Goal: Navigation & Orientation: Find specific page/section

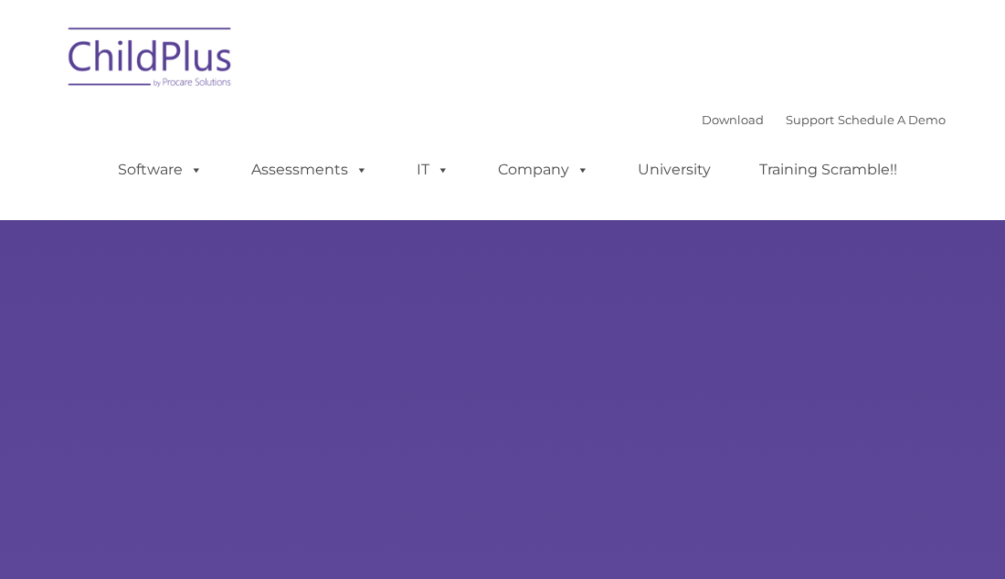
type input ""
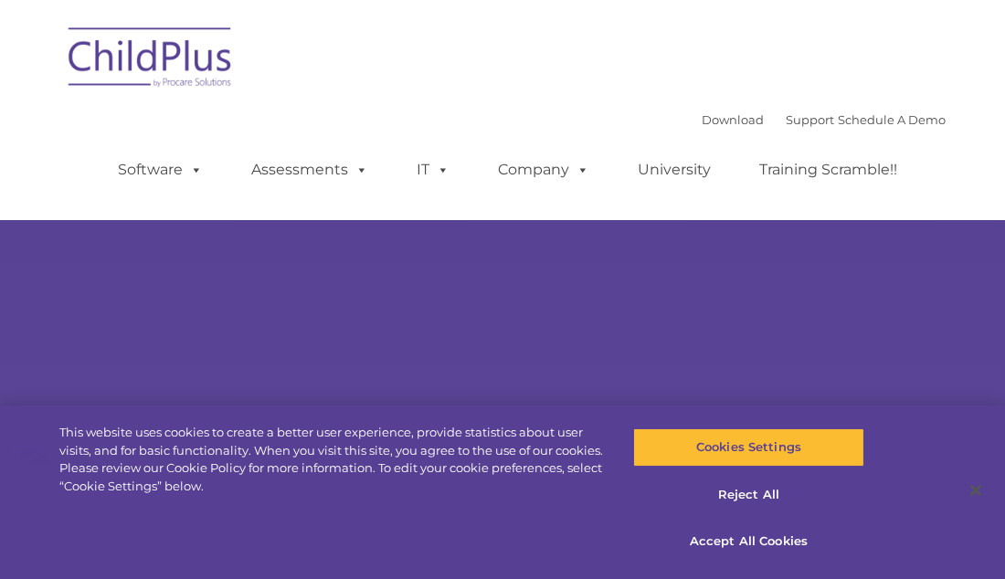
select select "MEDIUM"
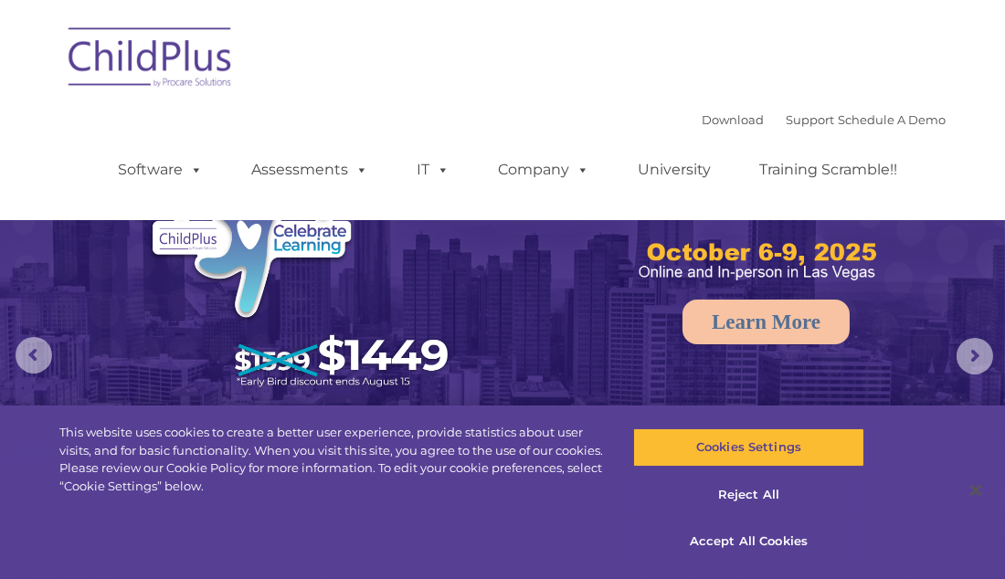
click at [136, 42] on img at bounding box center [150, 60] width 183 height 91
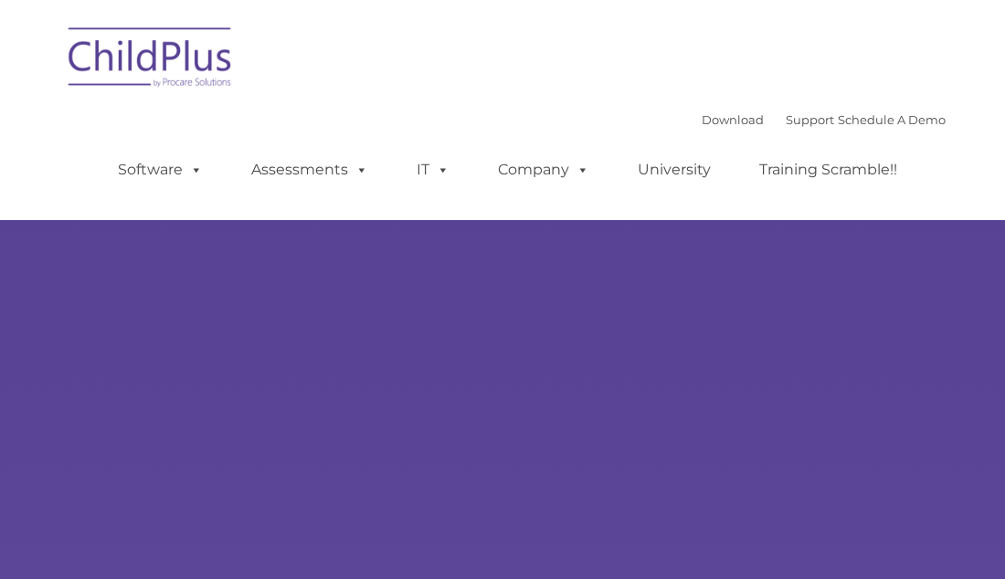
select select "MEDIUM"
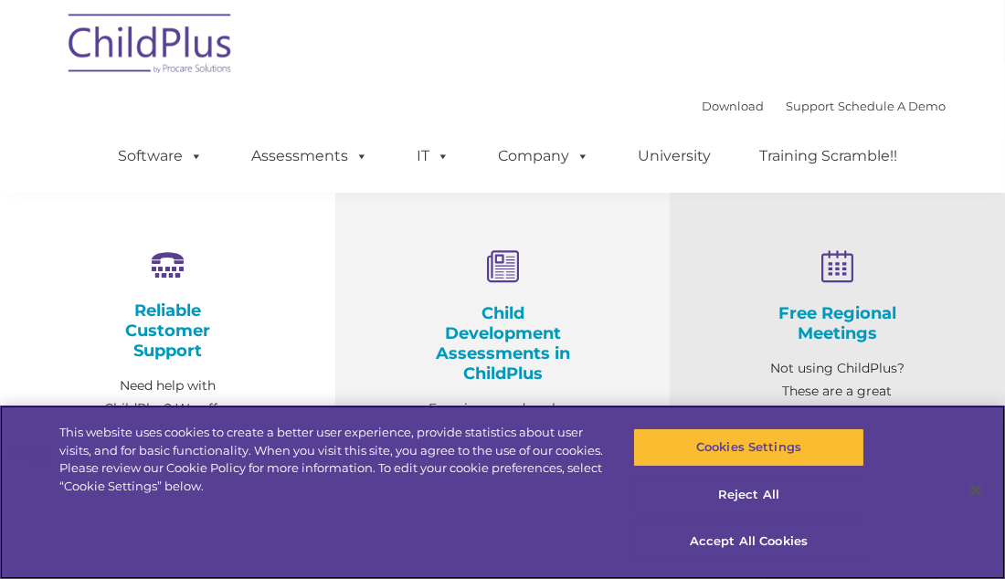
scroll to position [587, 0]
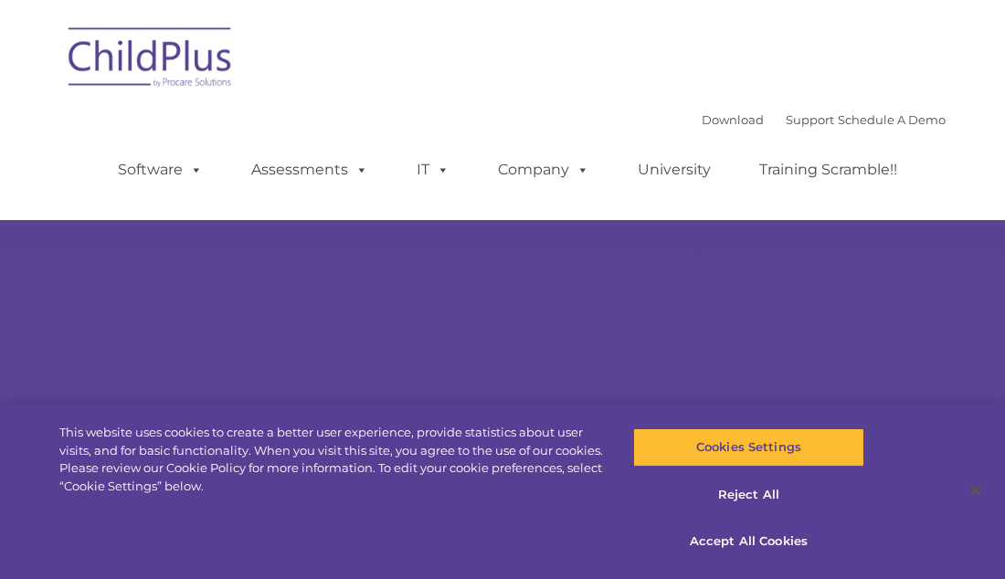
select select "MEDIUM"
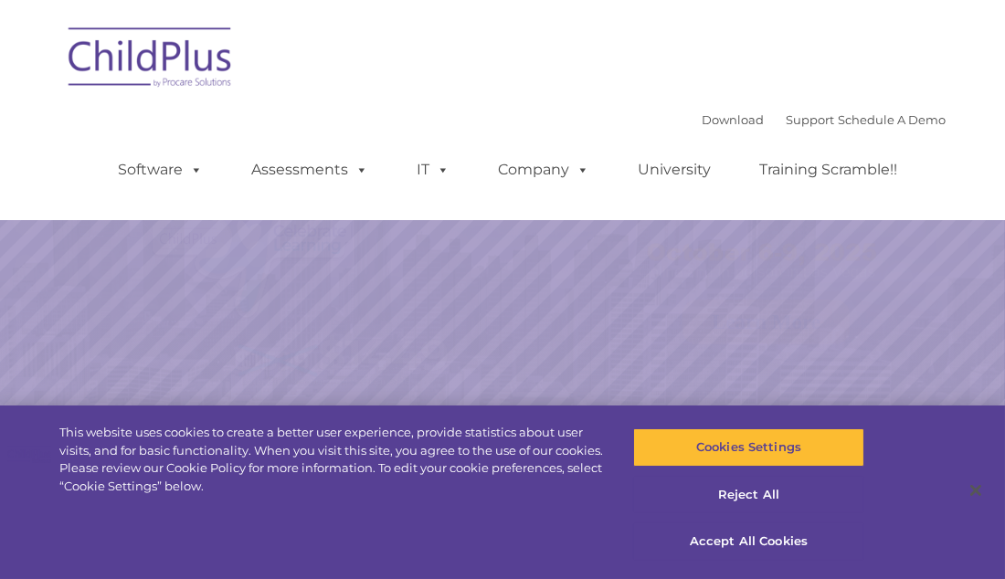
select select "MEDIUM"
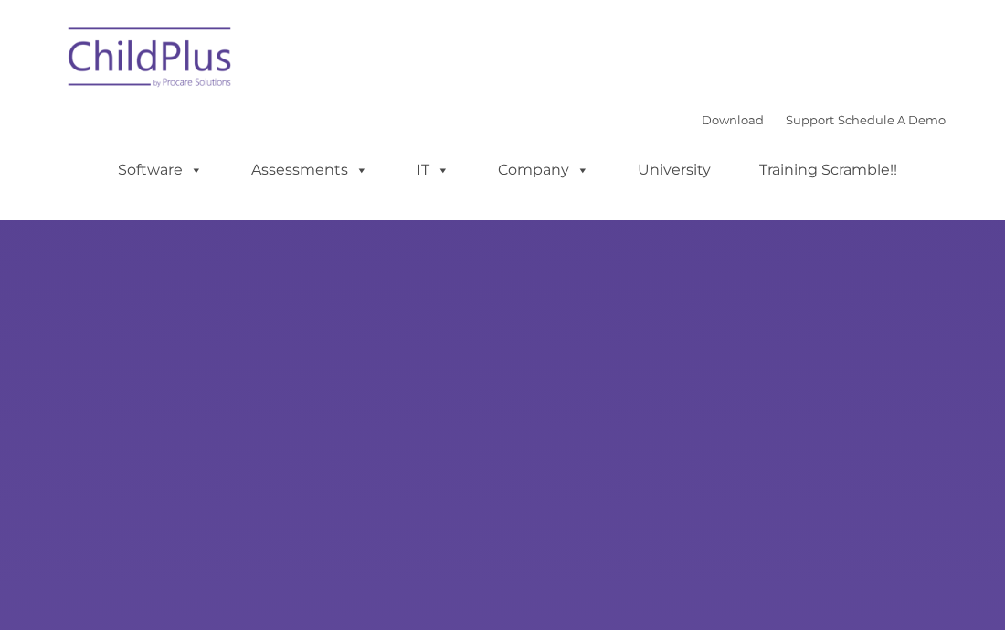
type input ""
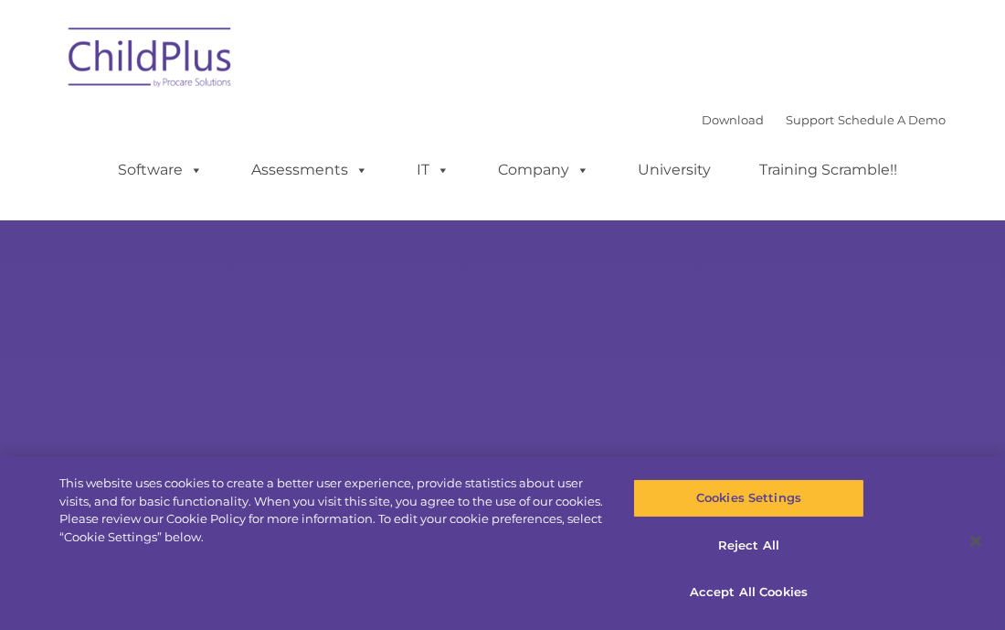
select select "MEDIUM"
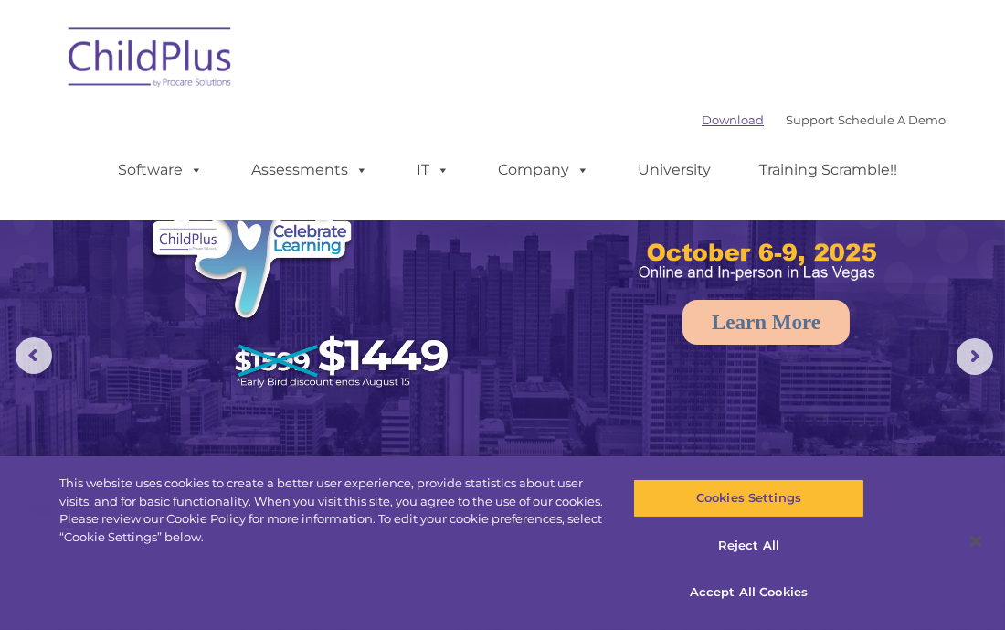
click at [730, 121] on link "Download" at bounding box center [733, 119] width 62 height 15
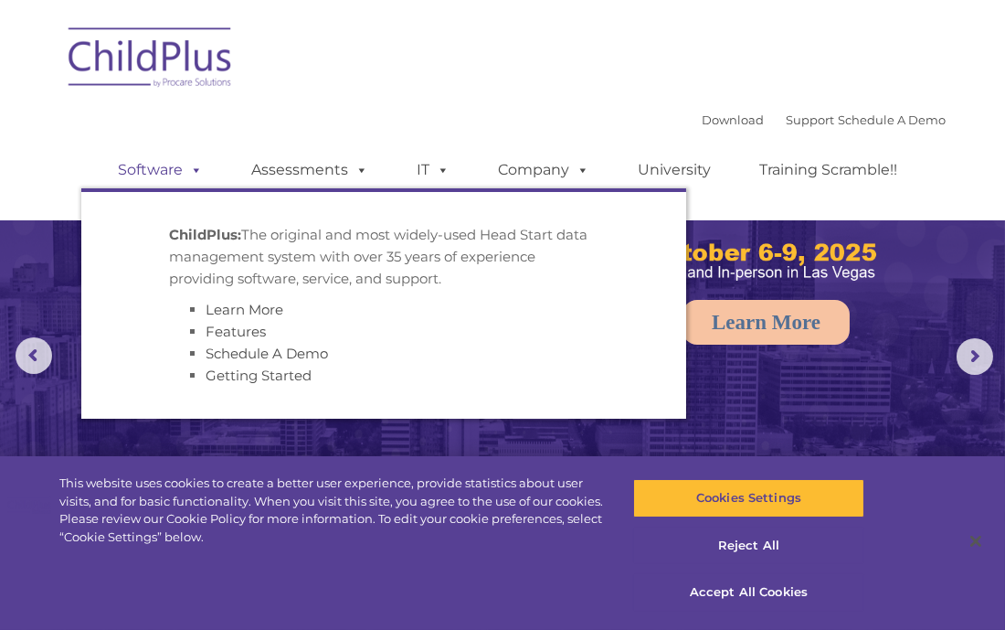
click at [197, 173] on span at bounding box center [193, 169] width 20 height 17
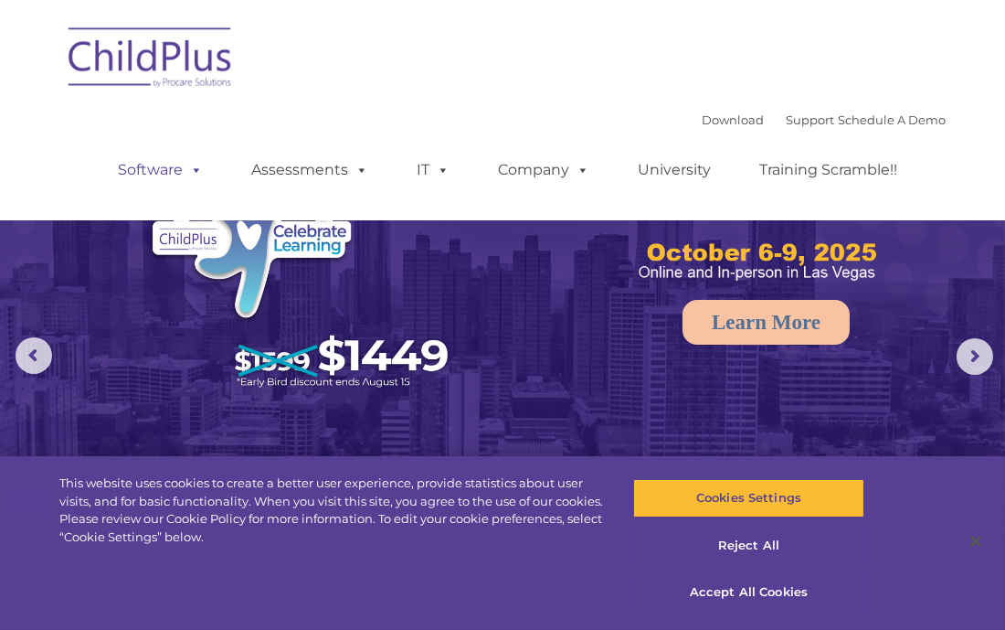
click at [197, 173] on span at bounding box center [193, 169] width 20 height 17
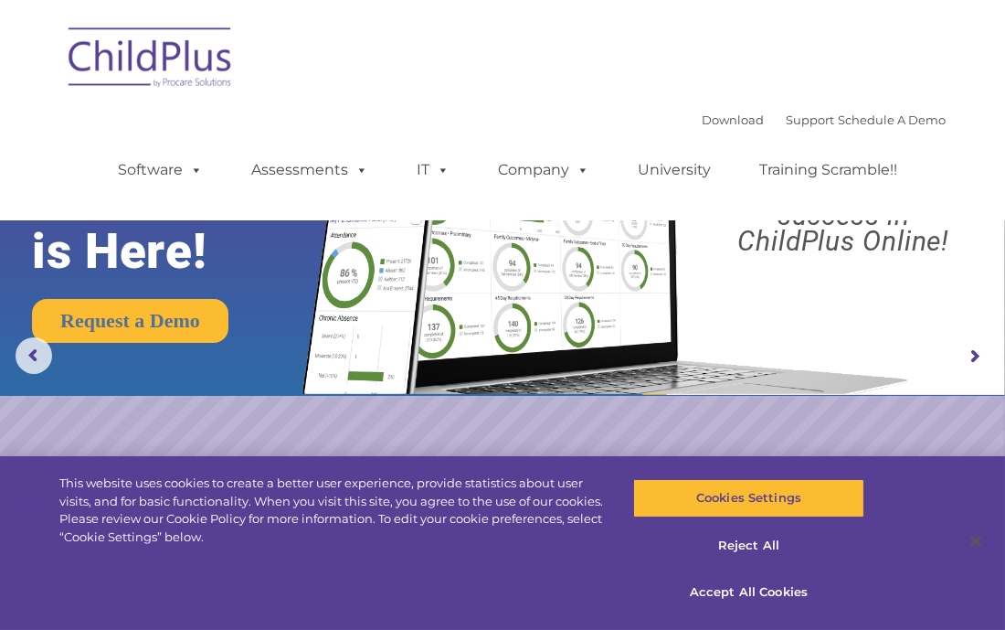
click at [278, 446] on rs-slide "Request a Demo The Future of ChildPlus is Here! Boost your productivity and str…" at bounding box center [502, 356] width 1005 height 713
click at [787, 594] on button "Accept All Cookies" at bounding box center [748, 592] width 231 height 38
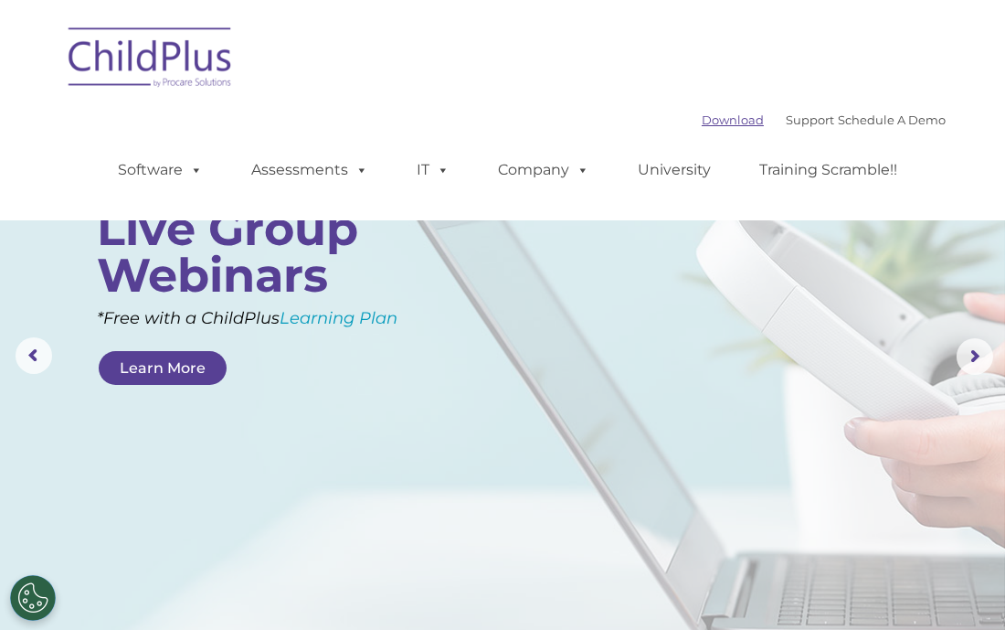
click at [709, 115] on link "Download" at bounding box center [733, 119] width 62 height 15
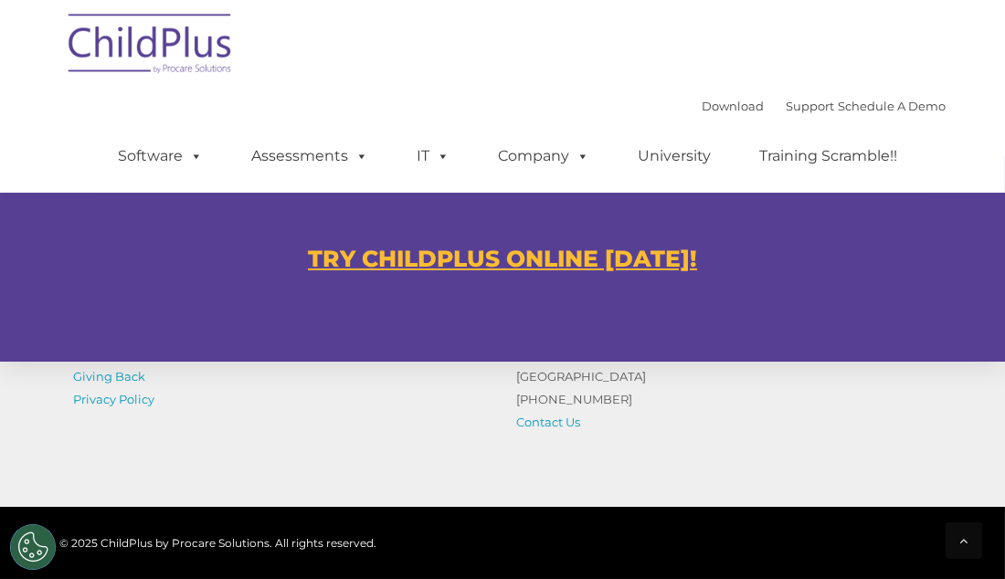
scroll to position [1137, 0]
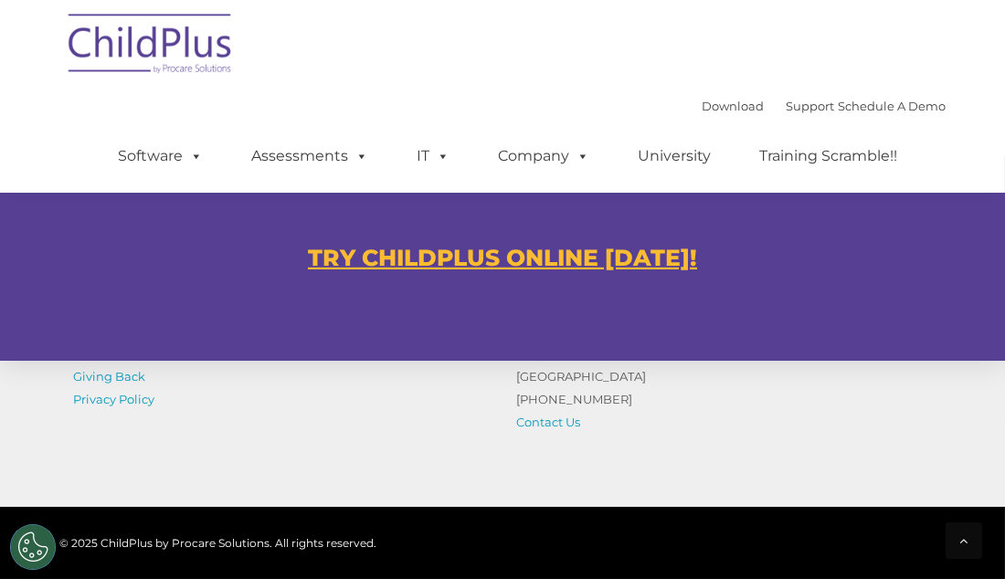
click at [630, 266] on u "TRY CHILDPLUS ONLINE [DATE]!" at bounding box center [502, 257] width 389 height 27
